Goal: Task Accomplishment & Management: Manage account settings

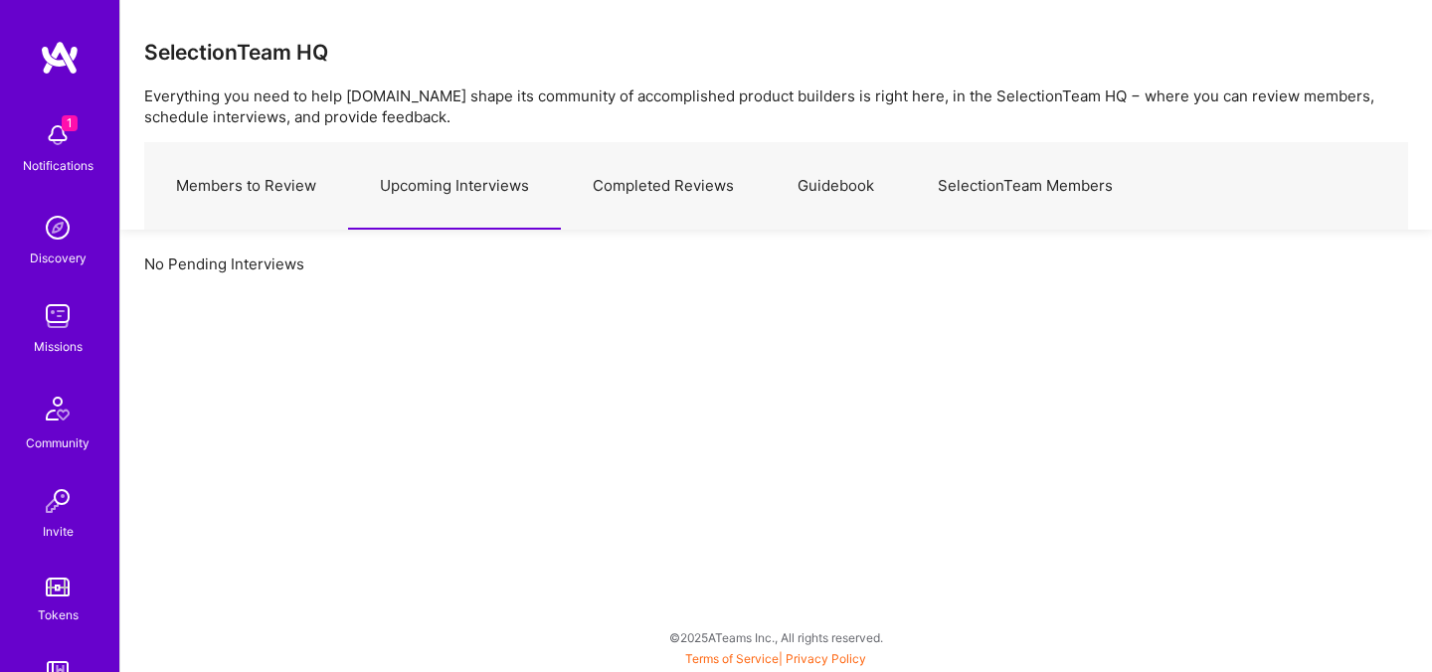
scroll to position [149, 0]
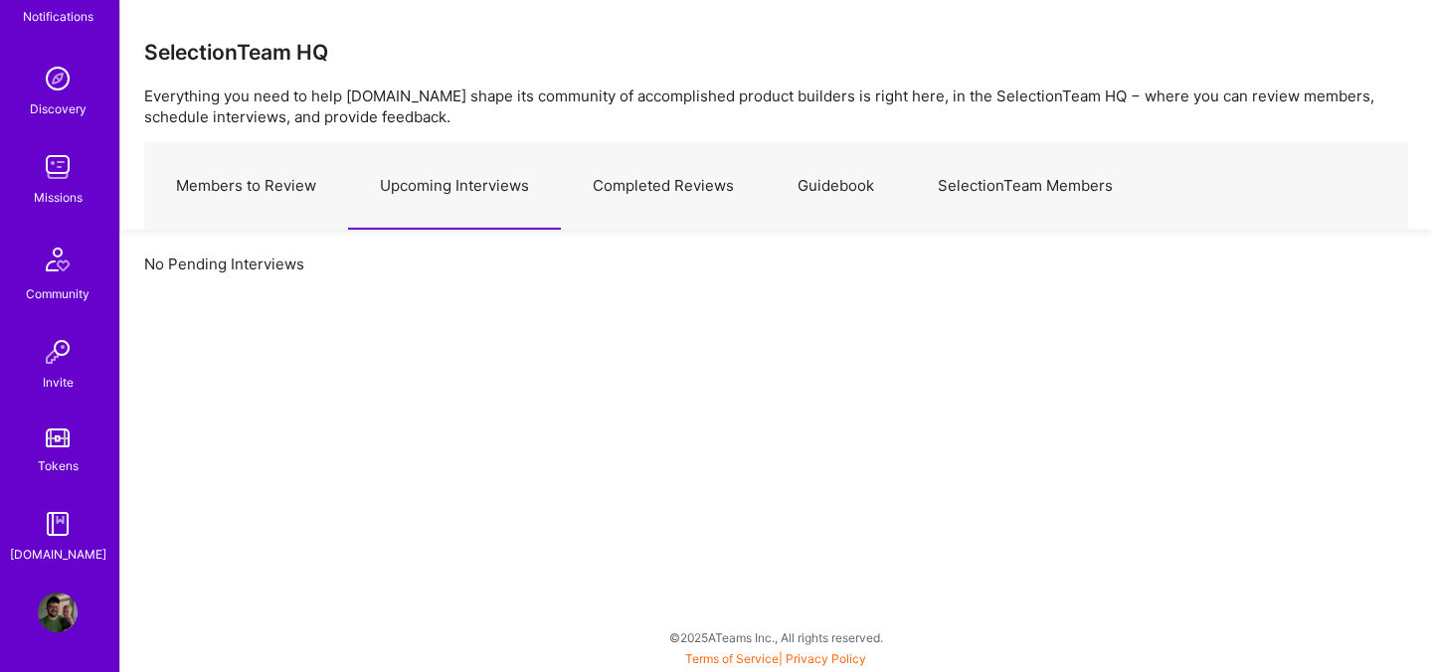
click at [55, 616] on img at bounding box center [58, 613] width 40 height 40
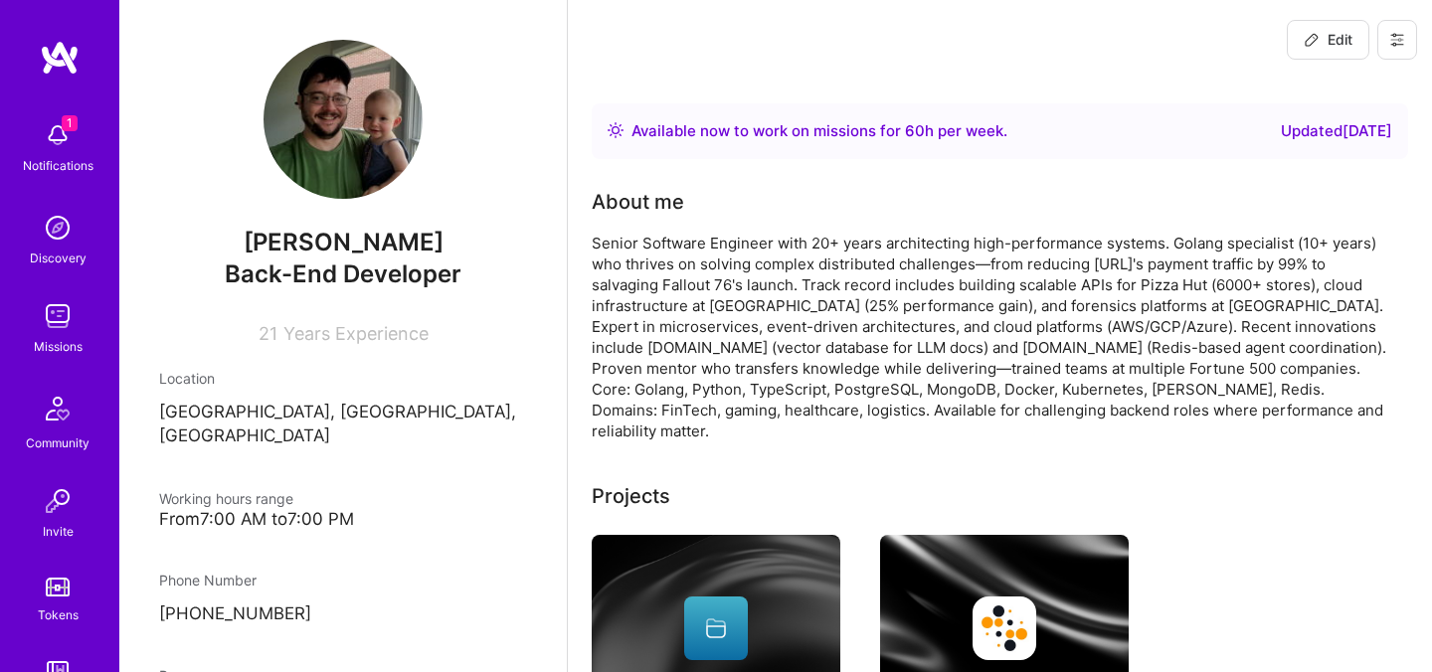
click at [1401, 40] on icon at bounding box center [1397, 40] width 12 height 3
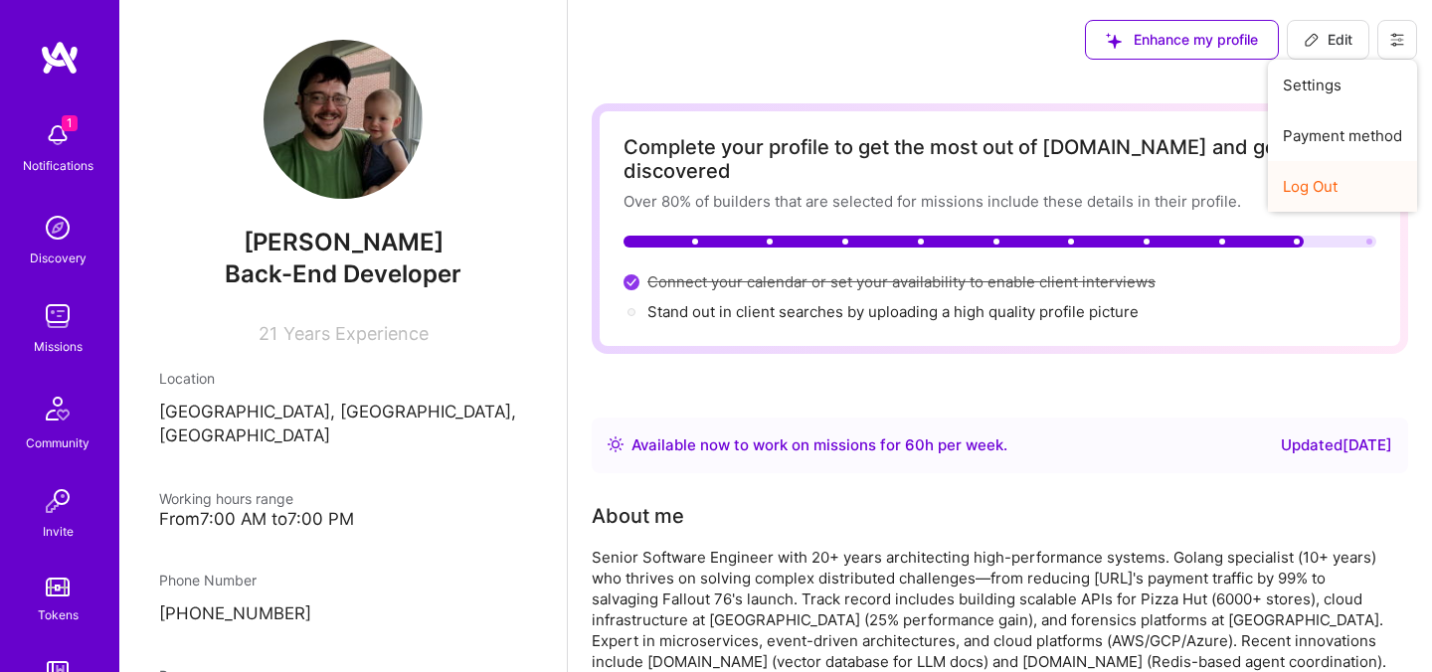
click at [1344, 167] on button "Log Out" at bounding box center [1342, 186] width 149 height 51
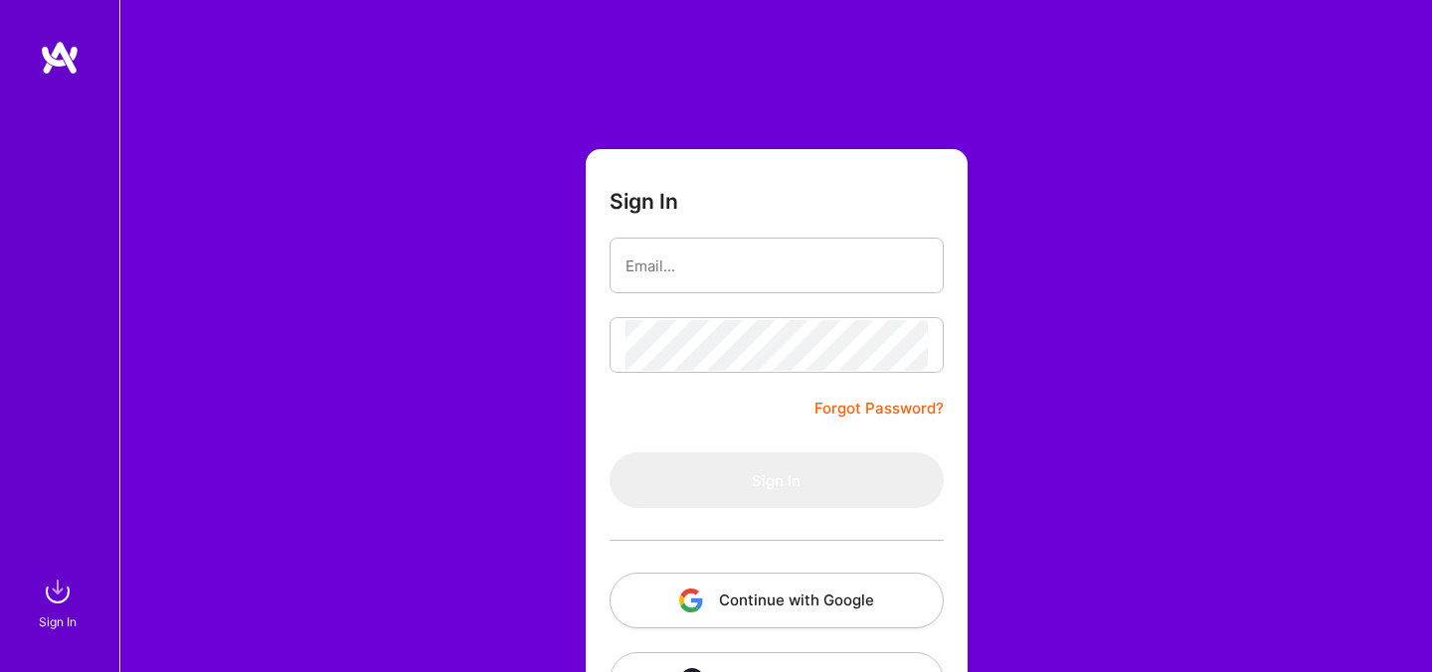
click at [705, 609] on button "Continue with Google" at bounding box center [776, 601] width 334 height 56
